Goal: Task Accomplishment & Management: Use online tool/utility

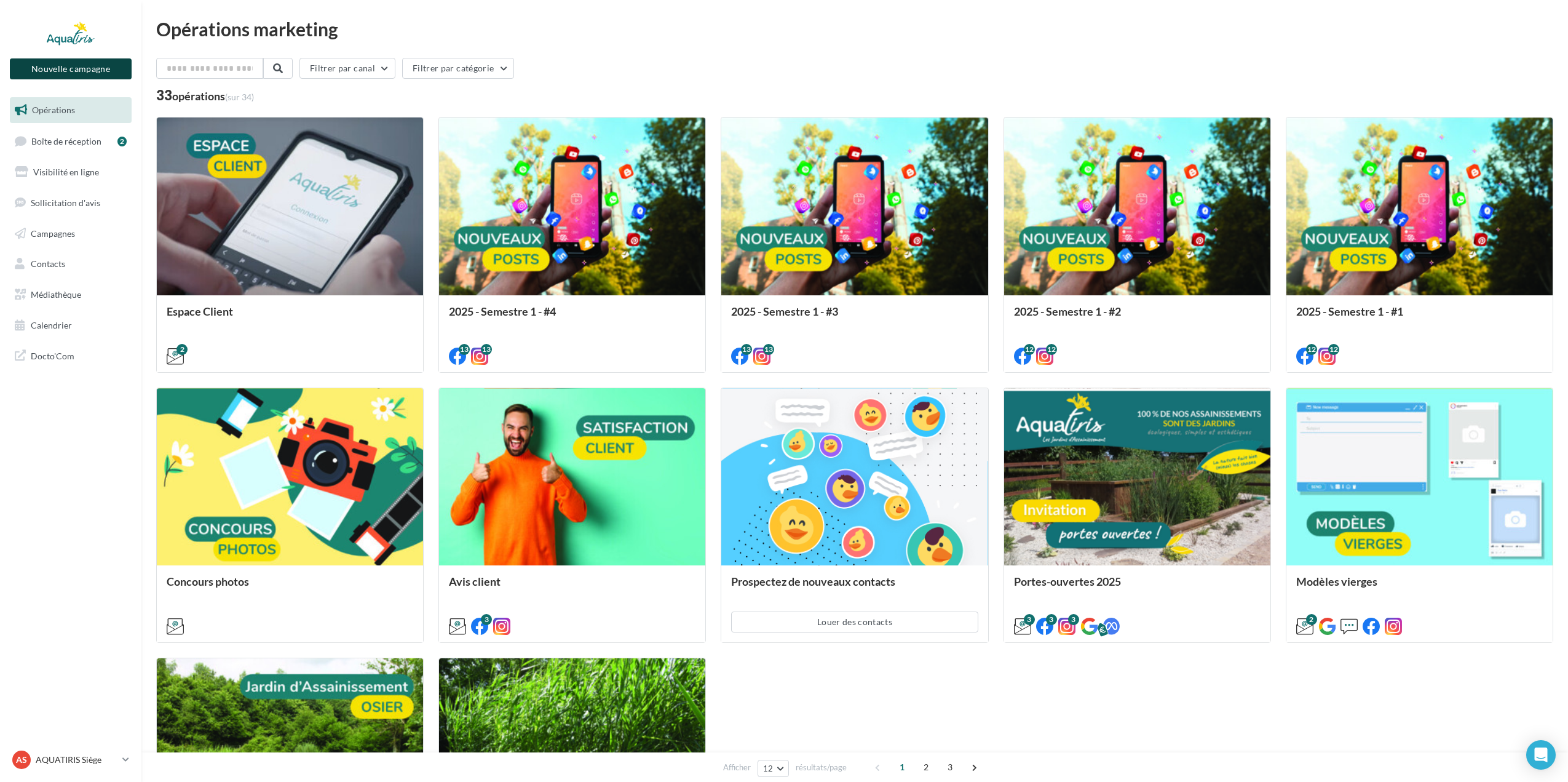
click at [83, 69] on button "Nouvelle campagne" at bounding box center [71, 68] width 122 height 21
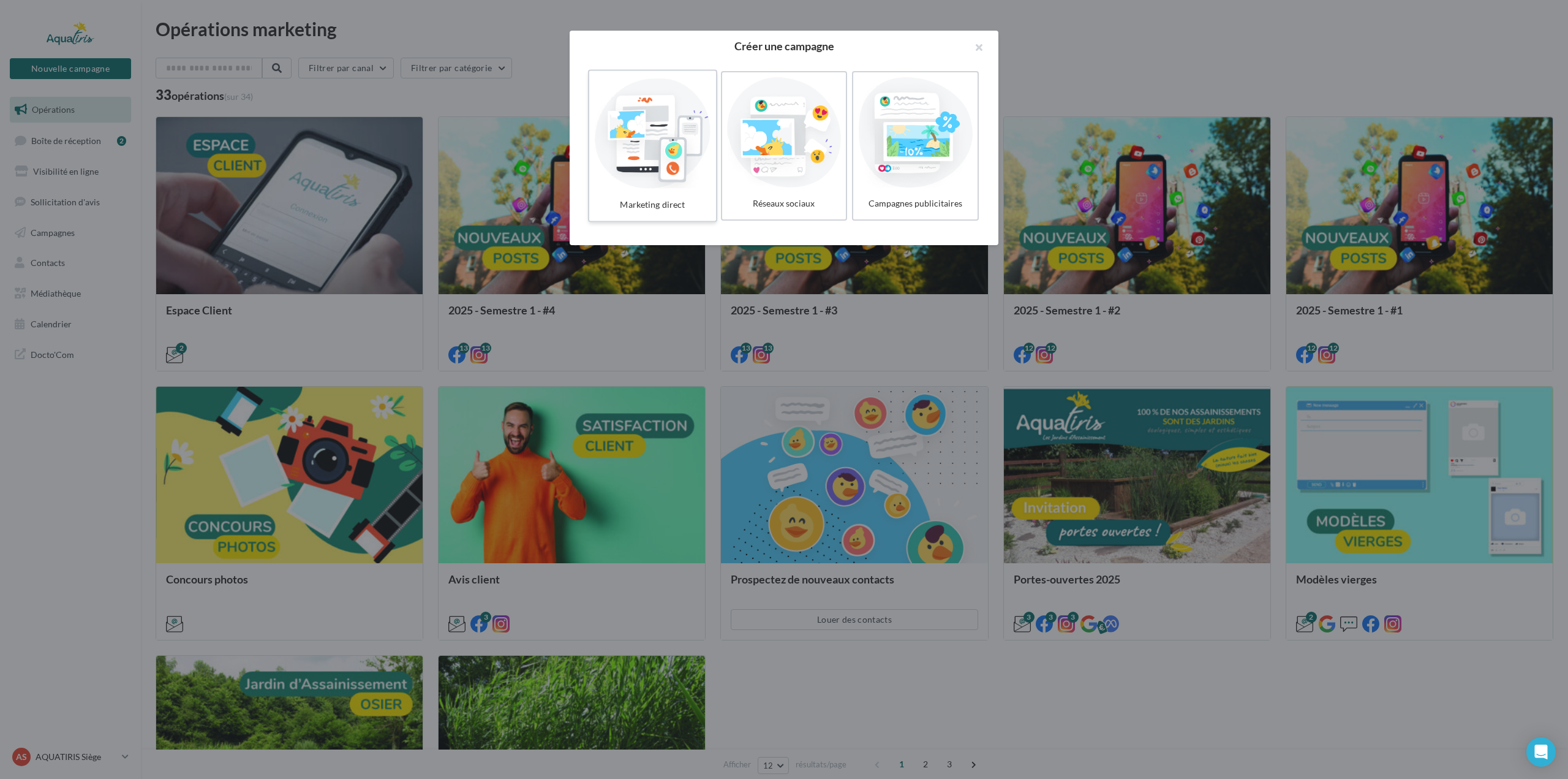
click at [651, 116] on div at bounding box center [652, 131] width 117 height 113
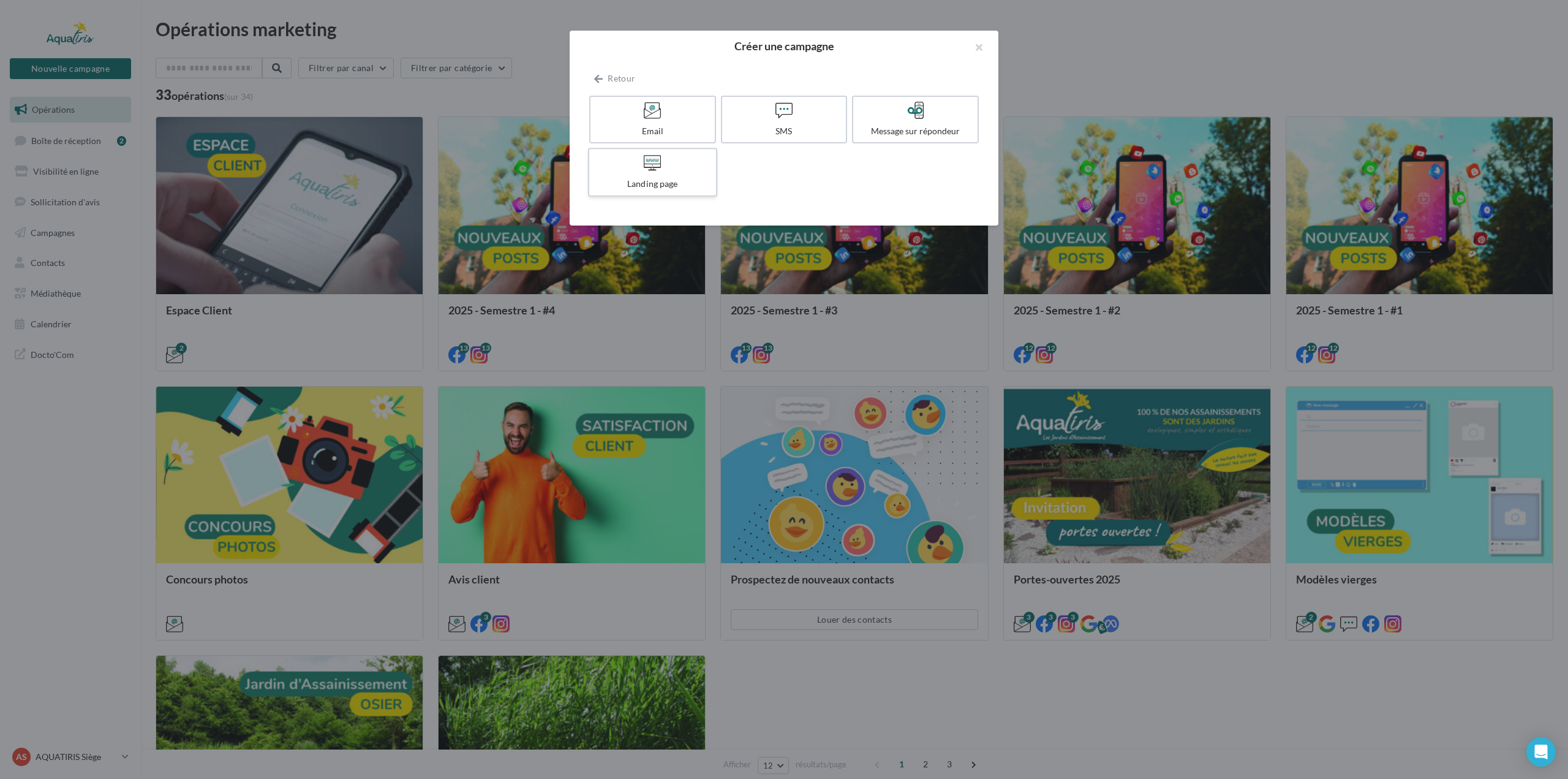
click at [655, 184] on div "Landing page" at bounding box center [652, 183] width 117 height 12
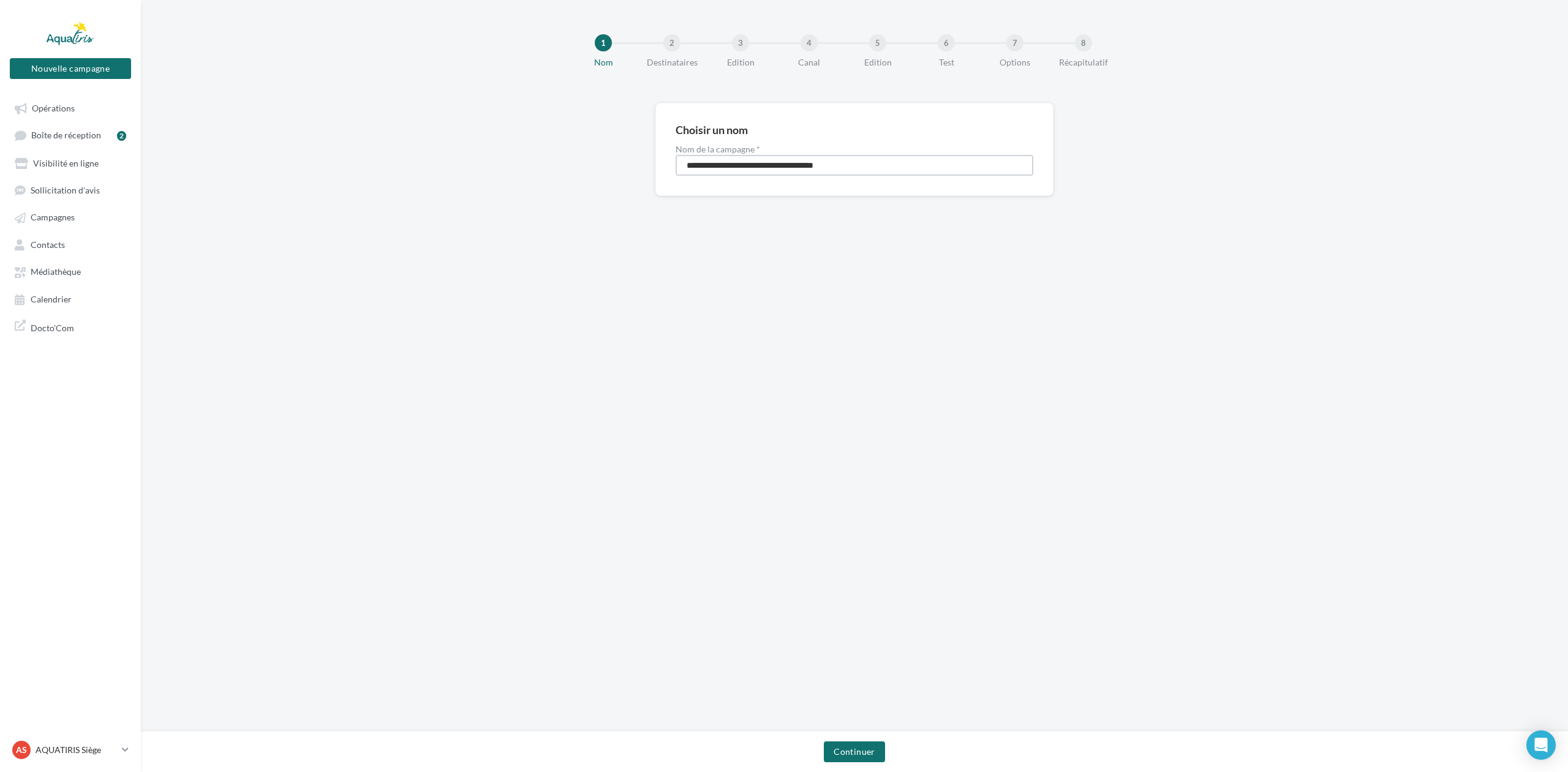
drag, startPoint x: 863, startPoint y: 174, endPoint x: 555, endPoint y: 176, distance: 308.0
click at [555, 176] on div "**********" at bounding box center [854, 169] width 1427 height 132
type input "**********"
click at [848, 751] on button "Continuer" at bounding box center [854, 751] width 61 height 21
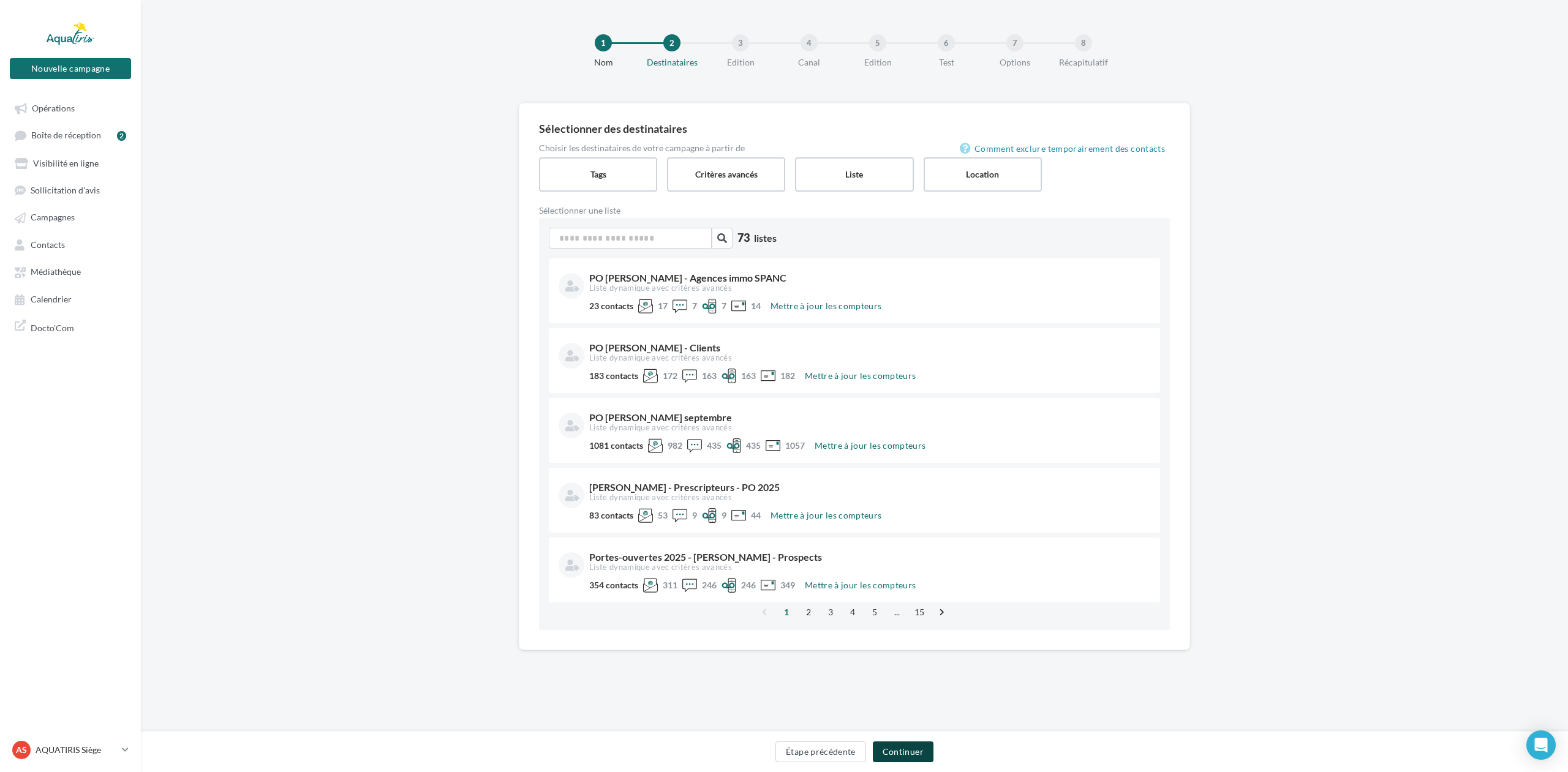
click at [911, 760] on button "Continuer" at bounding box center [903, 751] width 61 height 21
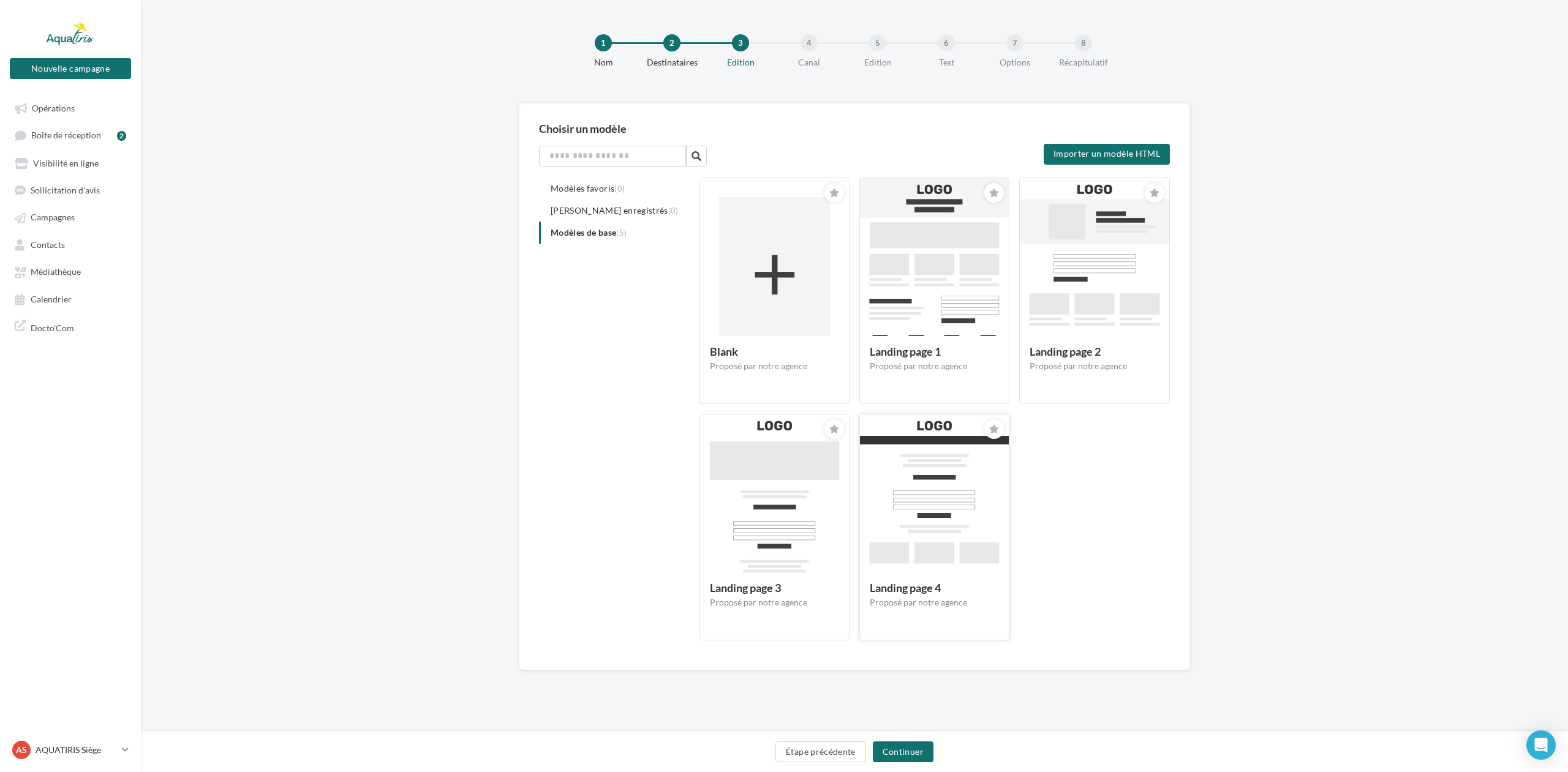
click at [926, 539] on img at bounding box center [935, 511] width 149 height 193
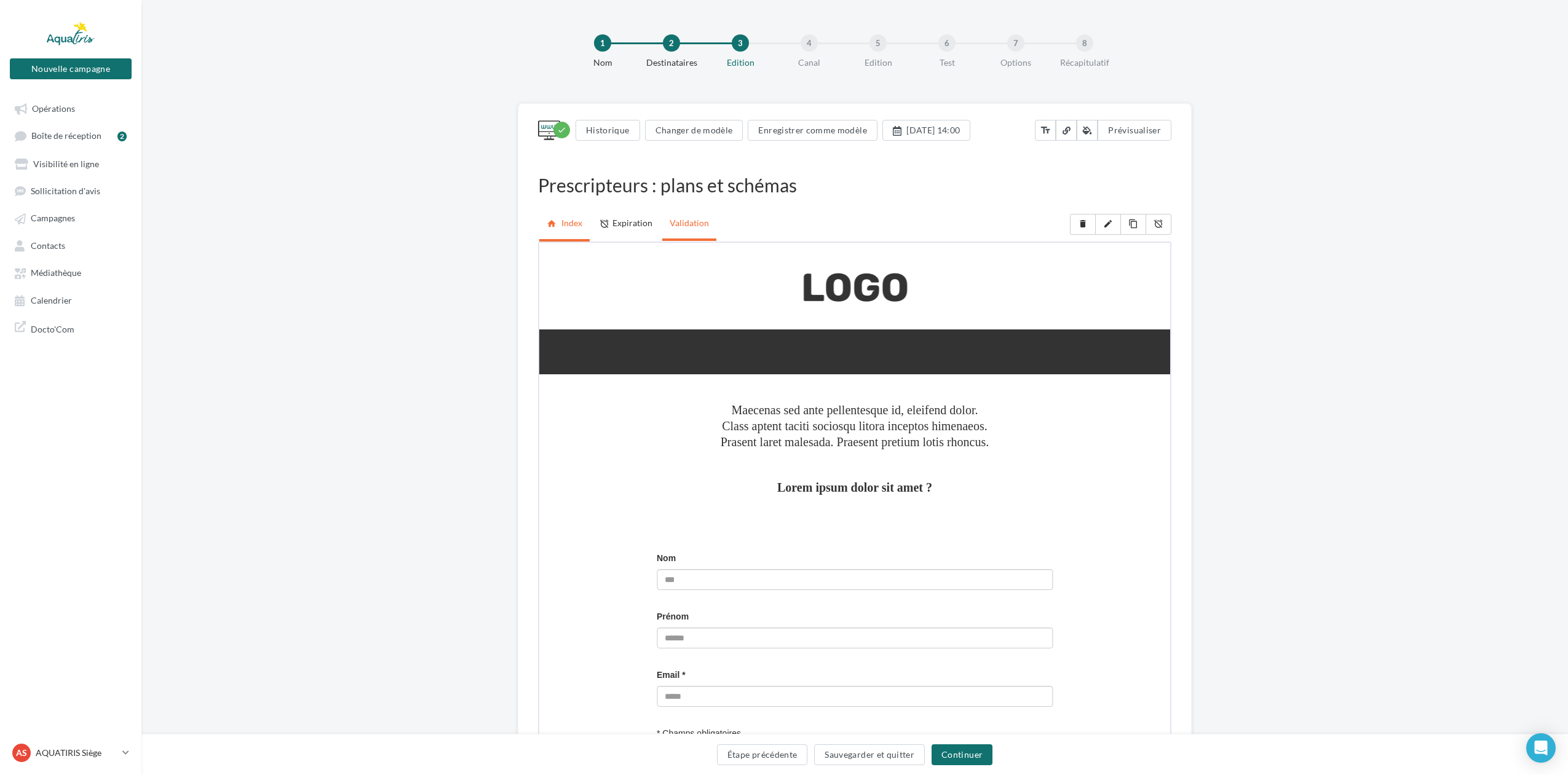
click at [685, 224] on link "Validation" at bounding box center [689, 223] width 54 height 31
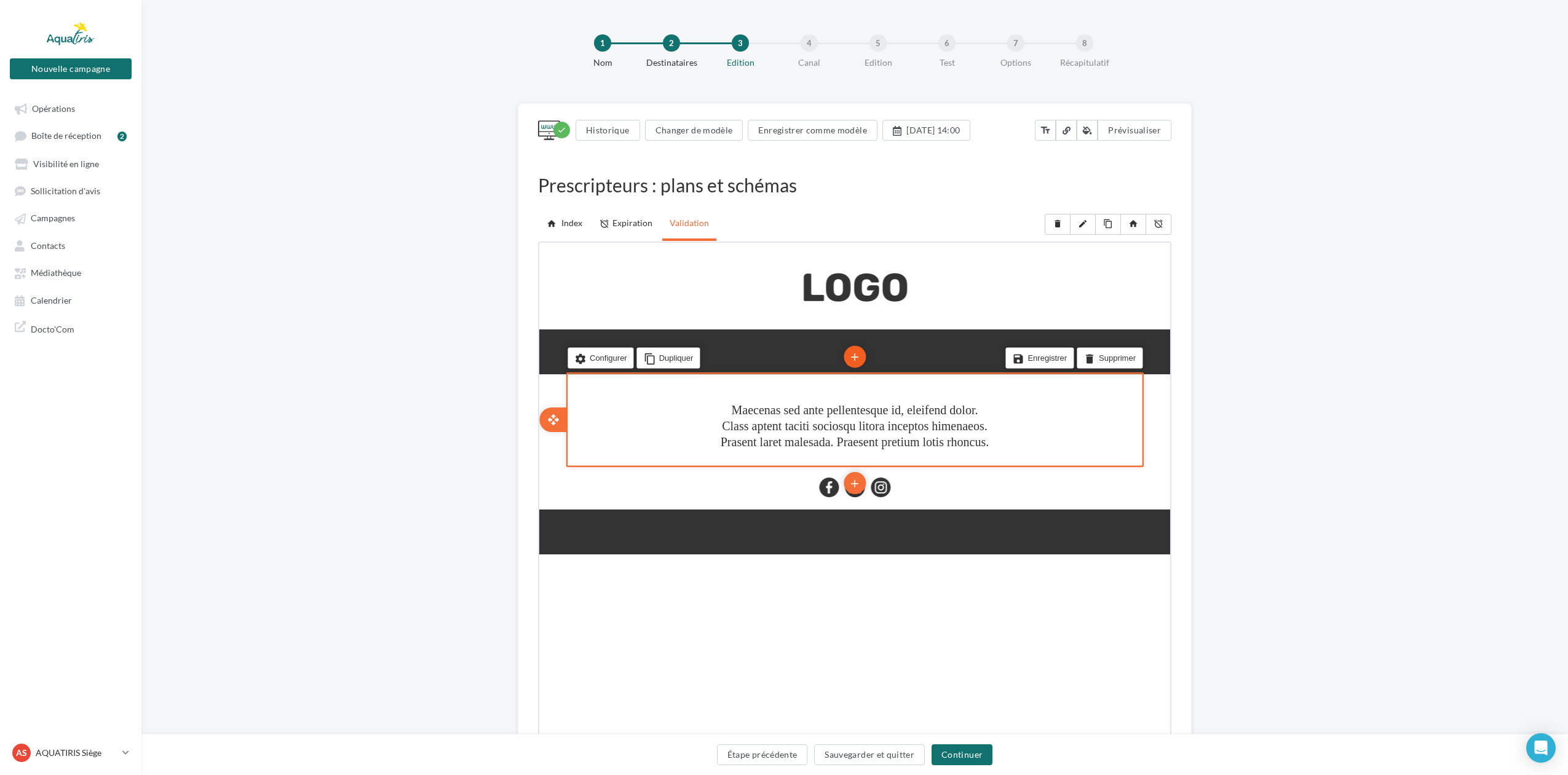
click at [859, 353] on icon "add" at bounding box center [853, 355] width 12 height 21
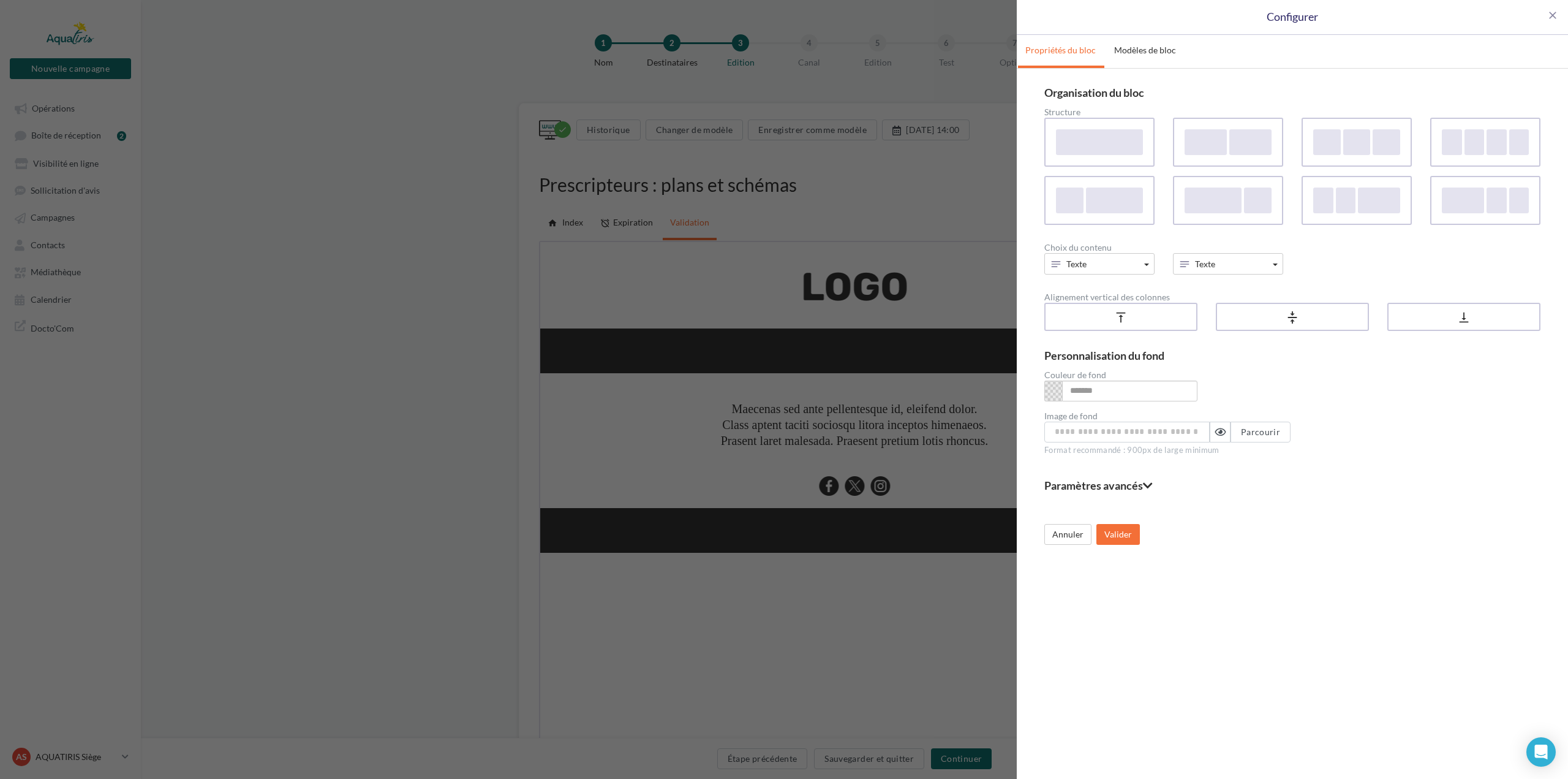
click at [328, 320] on div "close Configurer Propriétés du bloc Modèles de bloc Organisation du bloc Struct…" at bounding box center [784, 390] width 1568 height 779
click at [1553, 19] on span "close" at bounding box center [1552, 15] width 12 height 12
